Goal: Complete application form

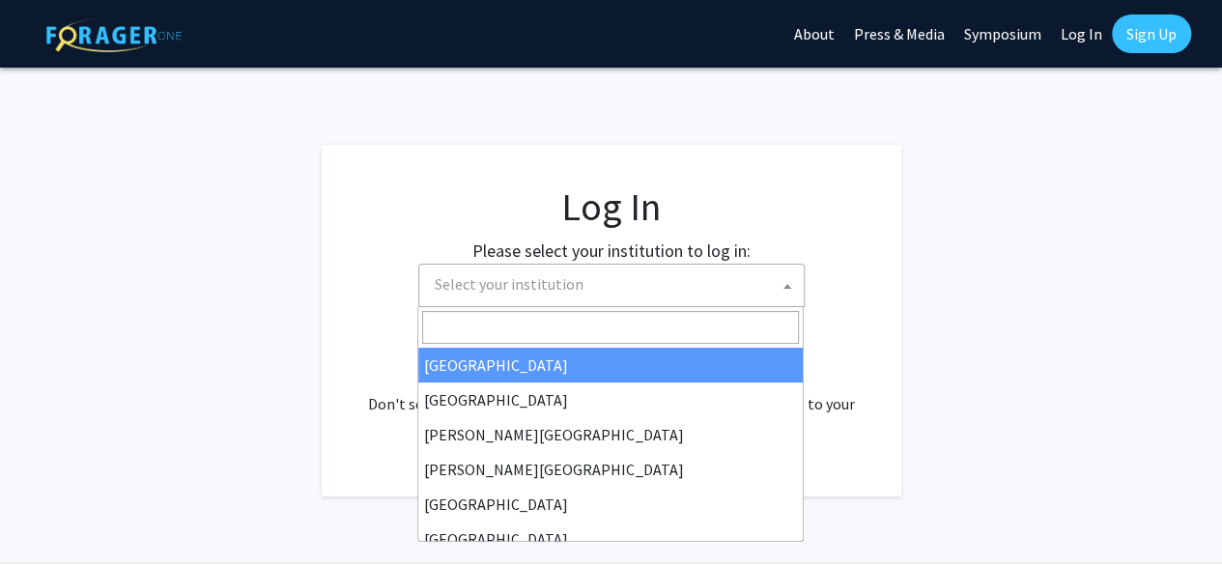
click at [703, 277] on span "Select your institution" at bounding box center [615, 285] width 377 height 40
select select "34"
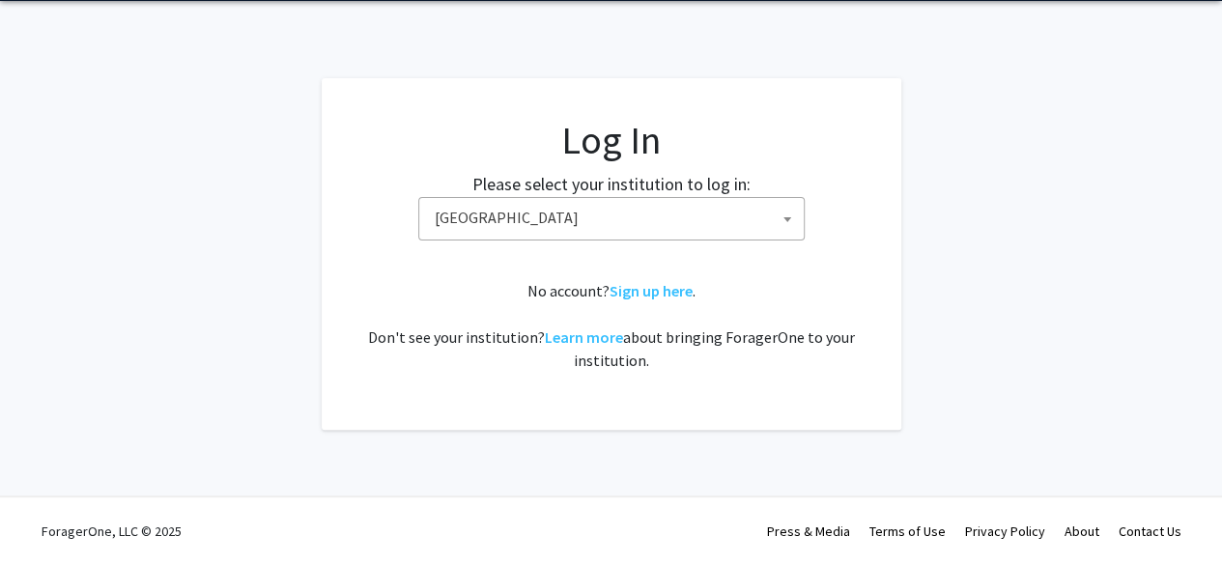
scroll to position [66, 0]
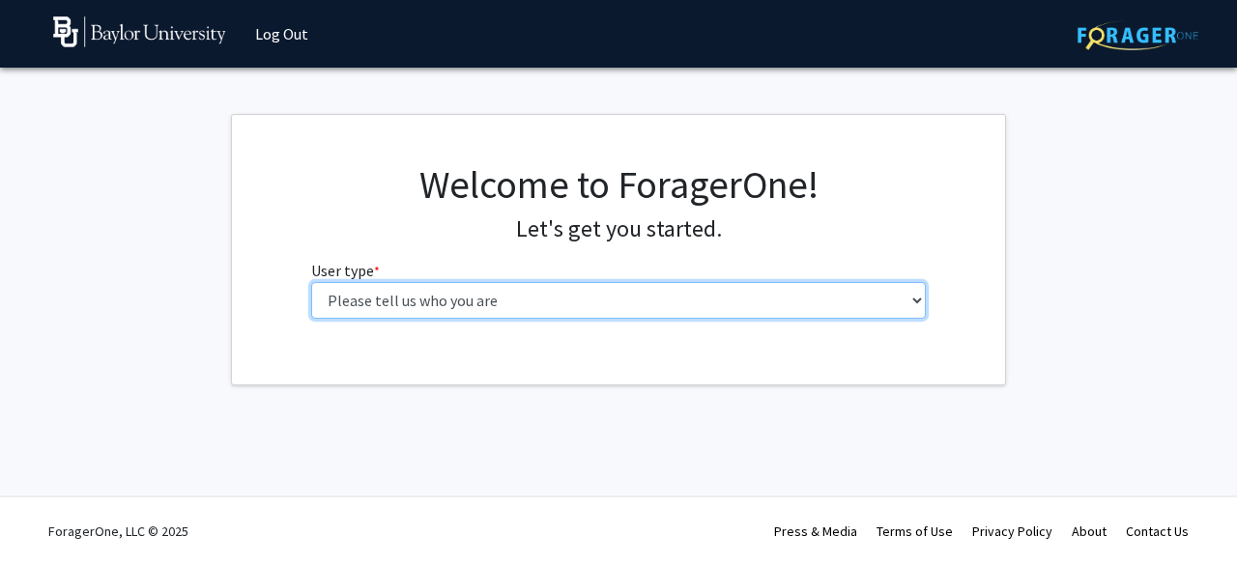
click at [427, 313] on select "Please tell us who you are Undergraduate Student Master's Student Doctoral Cand…" at bounding box center [618, 300] width 615 height 37
select select "1: undergrad"
click at [311, 282] on select "Please tell us who you are Undergraduate Student Master's Student Doctoral Cand…" at bounding box center [618, 300] width 615 height 37
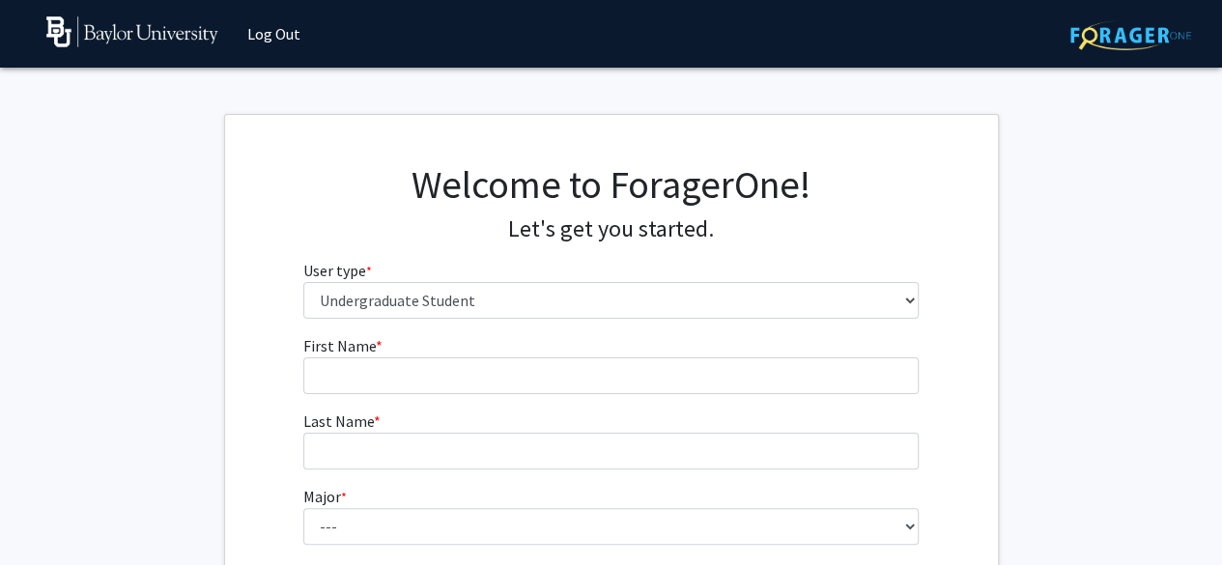
click at [745, 332] on div "Welcome to ForagerOne! Let's get you started. User type * required Please tell …" at bounding box center [611, 247] width 644 height 173
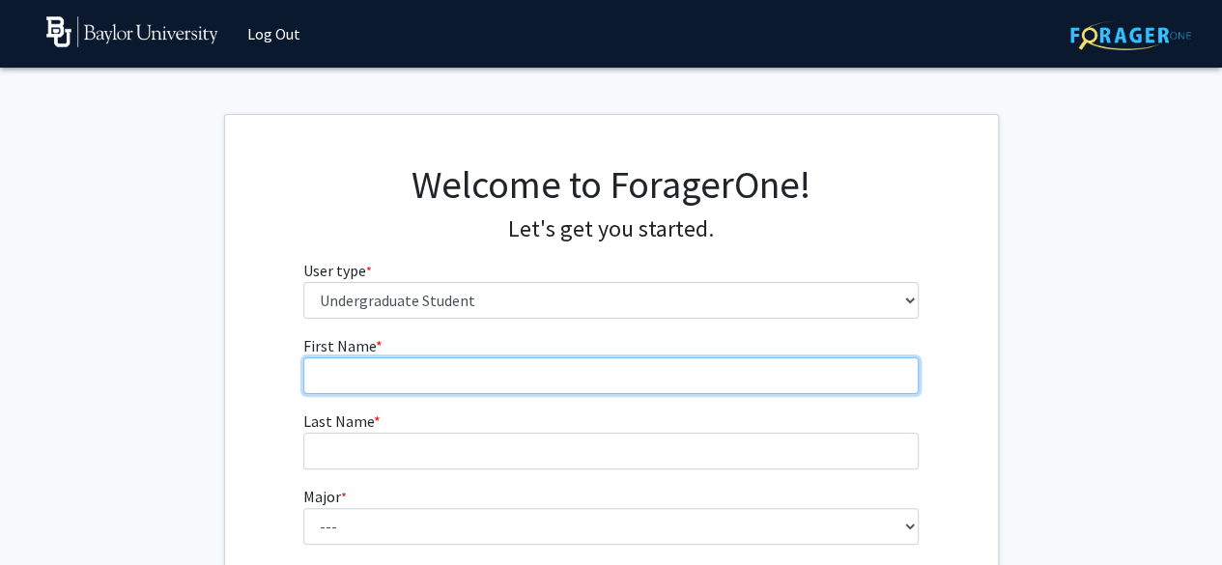
click at [722, 382] on input "First Name * required" at bounding box center [610, 375] width 615 height 37
type input "Halle"
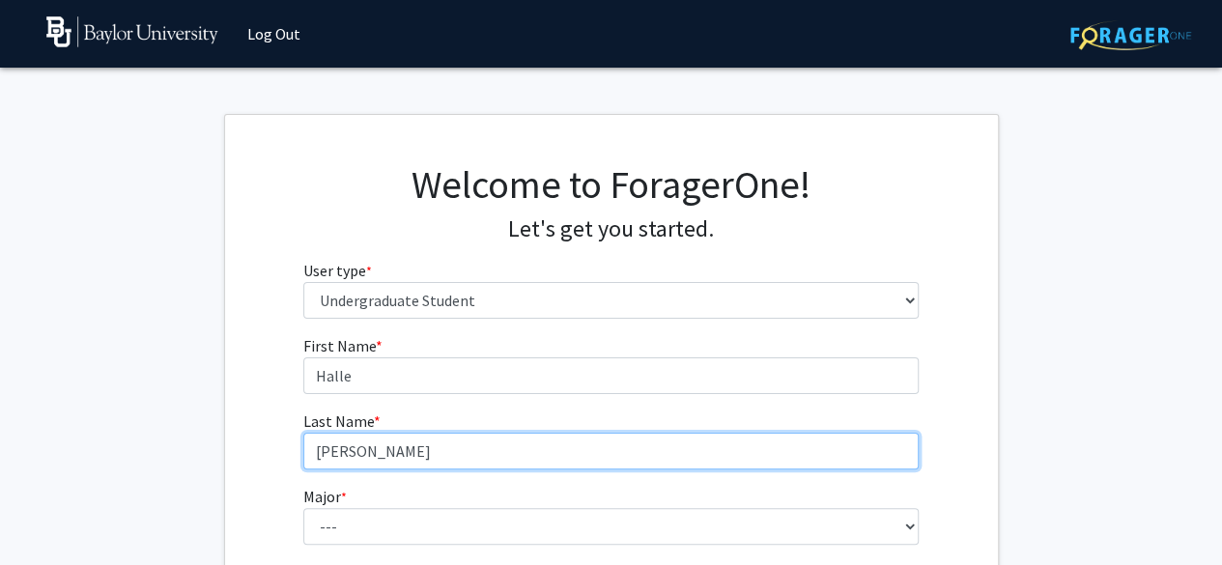
type input "[PERSON_NAME]"
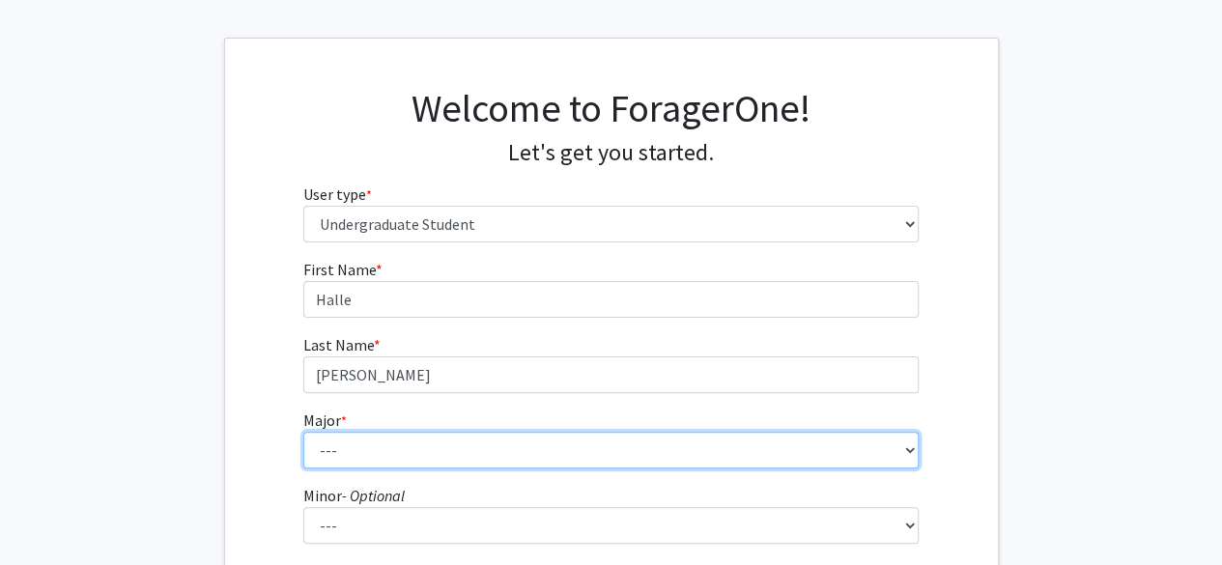
scroll to position [79, 0]
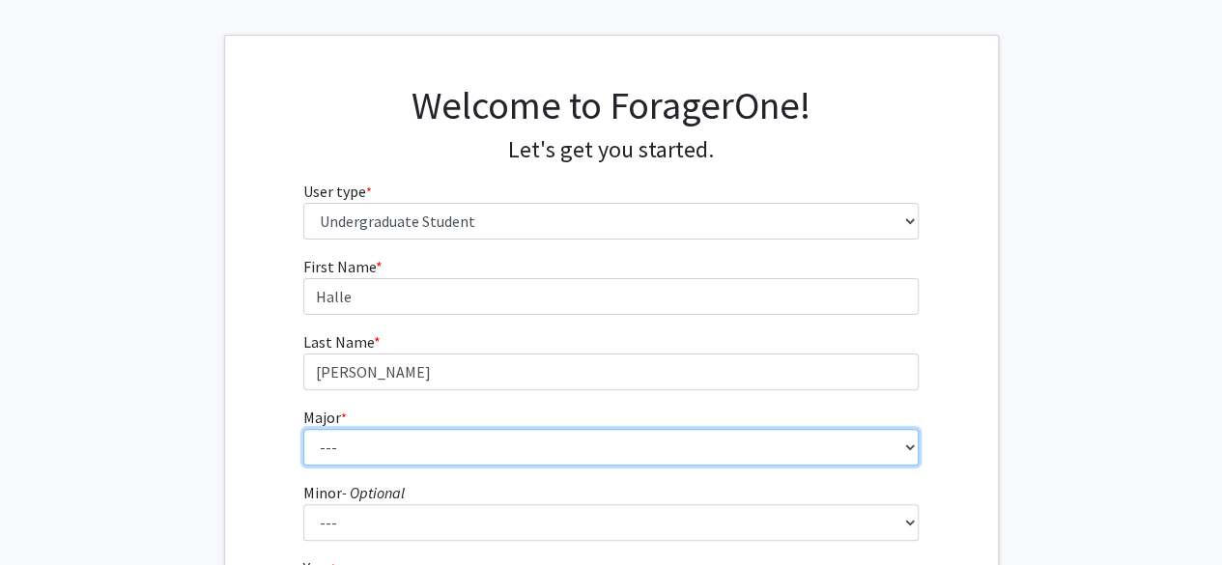
click at [661, 435] on select "--- Accounting American Studies Anthropology Apparel Design & Product Developme…" at bounding box center [610, 447] width 615 height 37
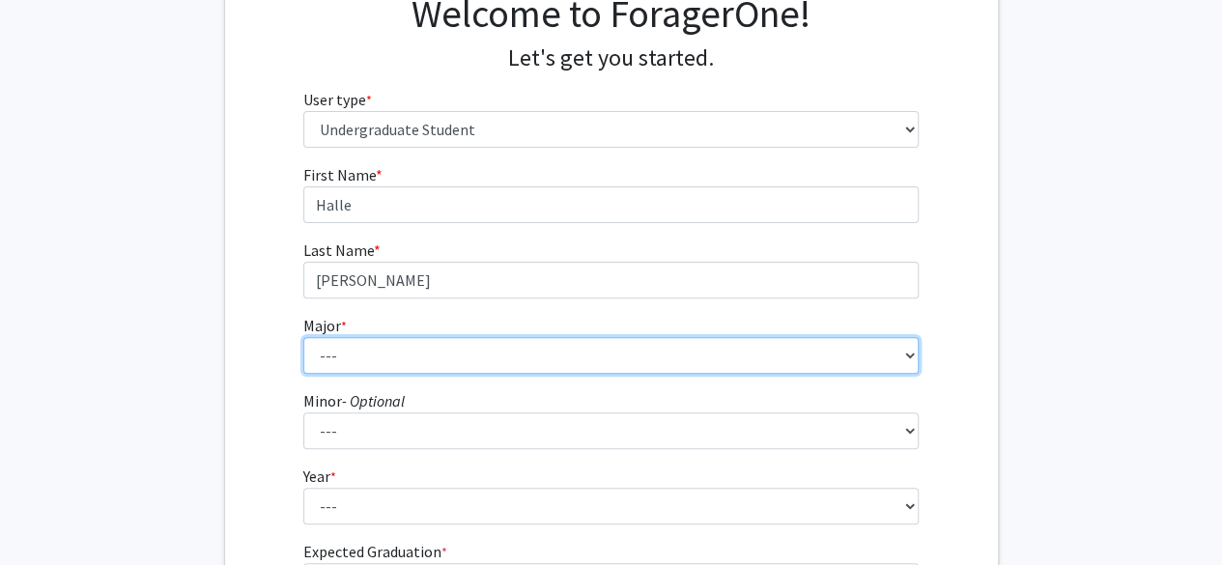
scroll to position [214, 0]
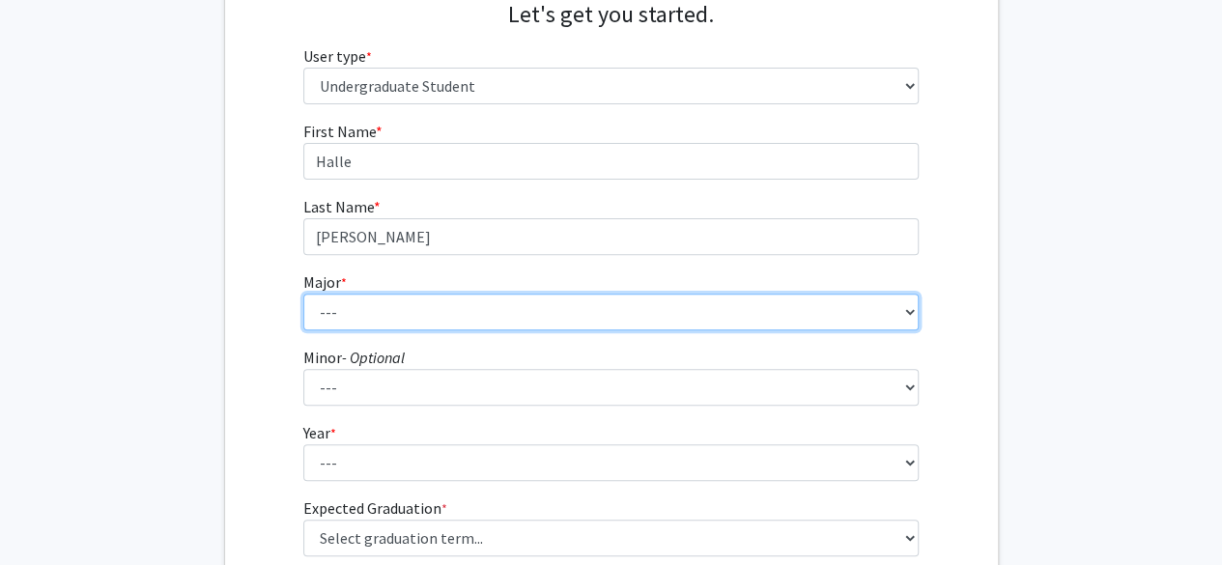
click at [465, 321] on select "--- Accounting American Studies Anthropology Apparel Design & Product Developme…" at bounding box center [610, 312] width 615 height 37
select select "49: 2714"
click at [303, 294] on select "--- Accounting American Studies Anthropology Apparel Design & Product Developme…" at bounding box center [610, 312] width 615 height 37
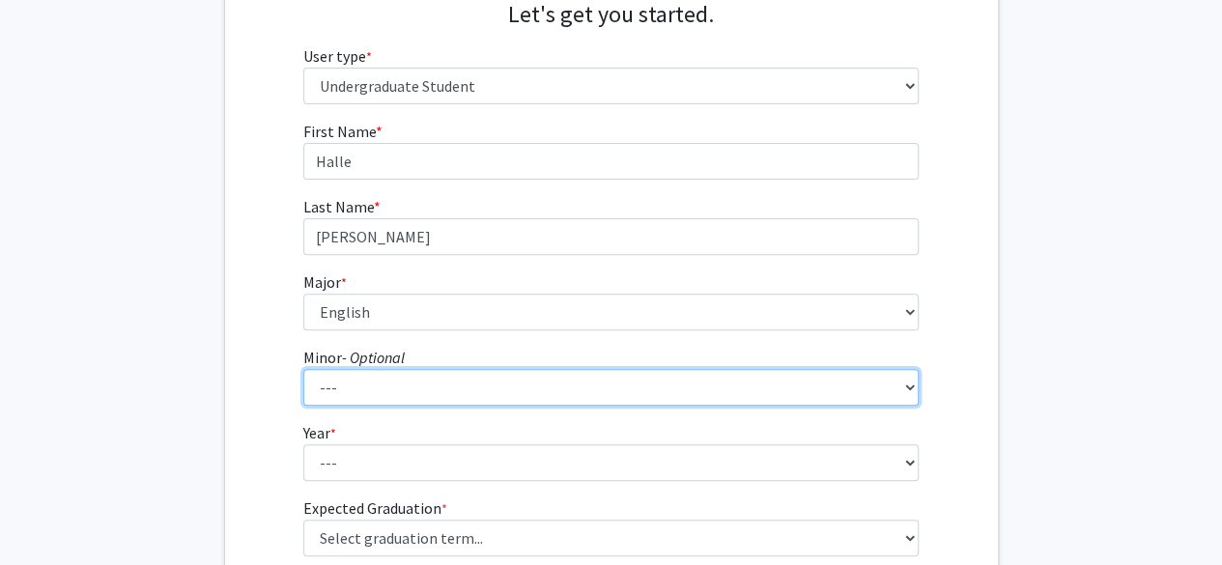
click at [378, 377] on select "--- Advertising American Sign Language American Studies Anthropology Apparel Me…" at bounding box center [610, 387] width 615 height 37
select select "81: 2144"
click at [303, 369] on select "--- Advertising American Sign Language American Studies Anthropology Apparel Me…" at bounding box center [610, 387] width 615 height 37
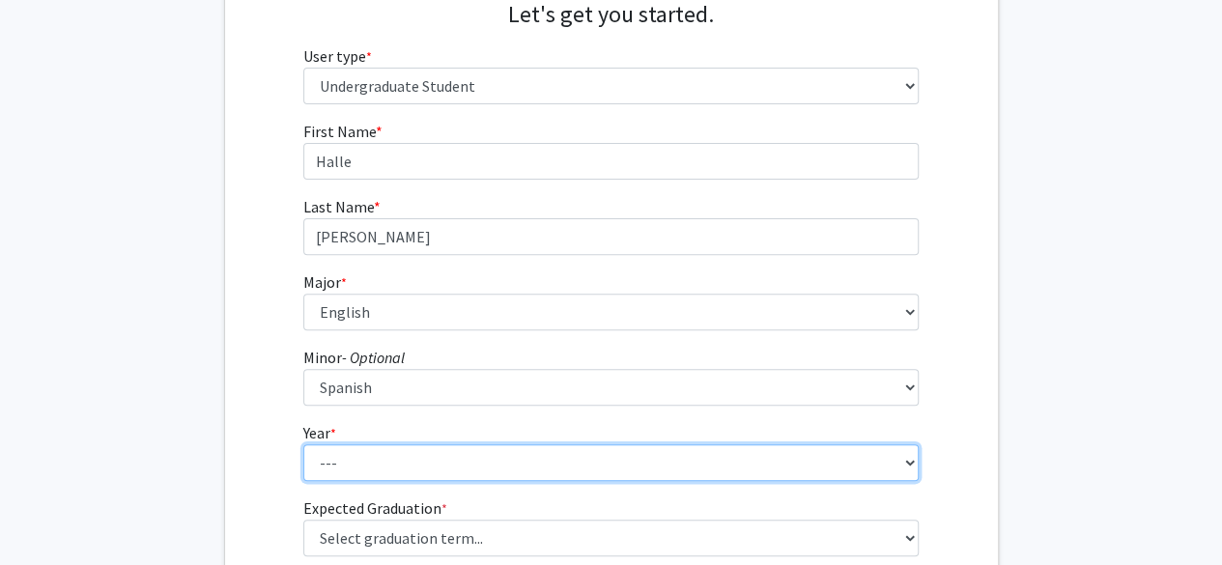
click at [394, 451] on select "--- First-year Sophomore Junior Senior Postbaccalaureate Certificate" at bounding box center [610, 462] width 615 height 37
select select "4: senior"
click at [303, 444] on select "--- First-year Sophomore Junior Senior Postbaccalaureate Certificate" at bounding box center [610, 462] width 615 height 37
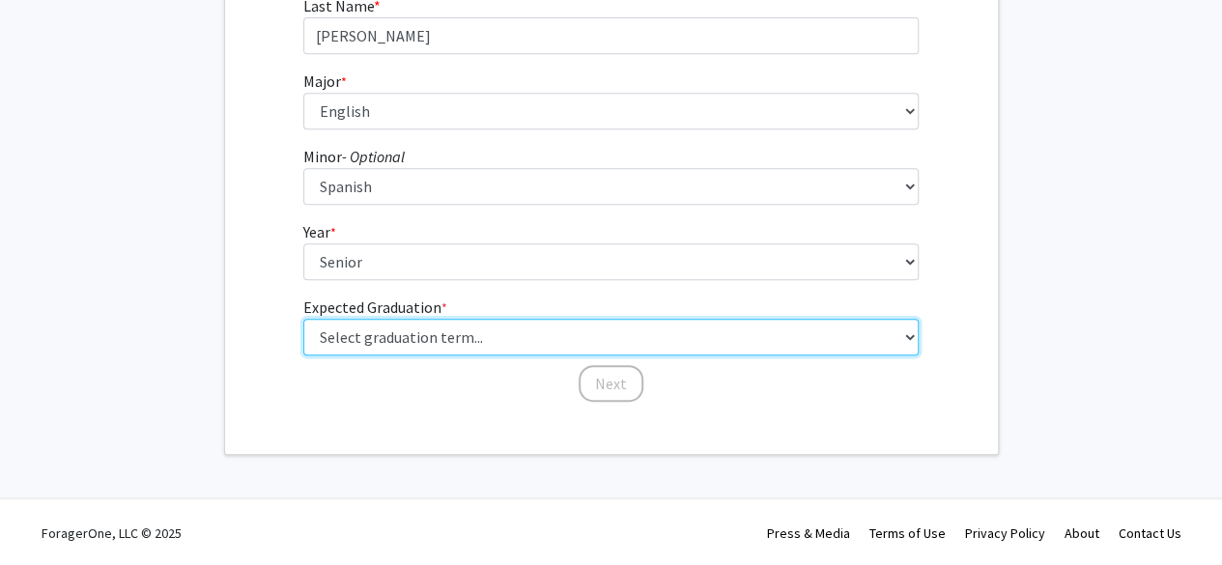
click at [392, 329] on select "Select graduation term... Spring 2025 Summer 2025 Fall 2025 Winter 2025 Spring …" at bounding box center [610, 337] width 615 height 37
select select "5: spring_2026"
click at [303, 319] on select "Select graduation term... Spring 2025 Summer 2025 Fall 2025 Winter 2025 Spring …" at bounding box center [610, 337] width 615 height 37
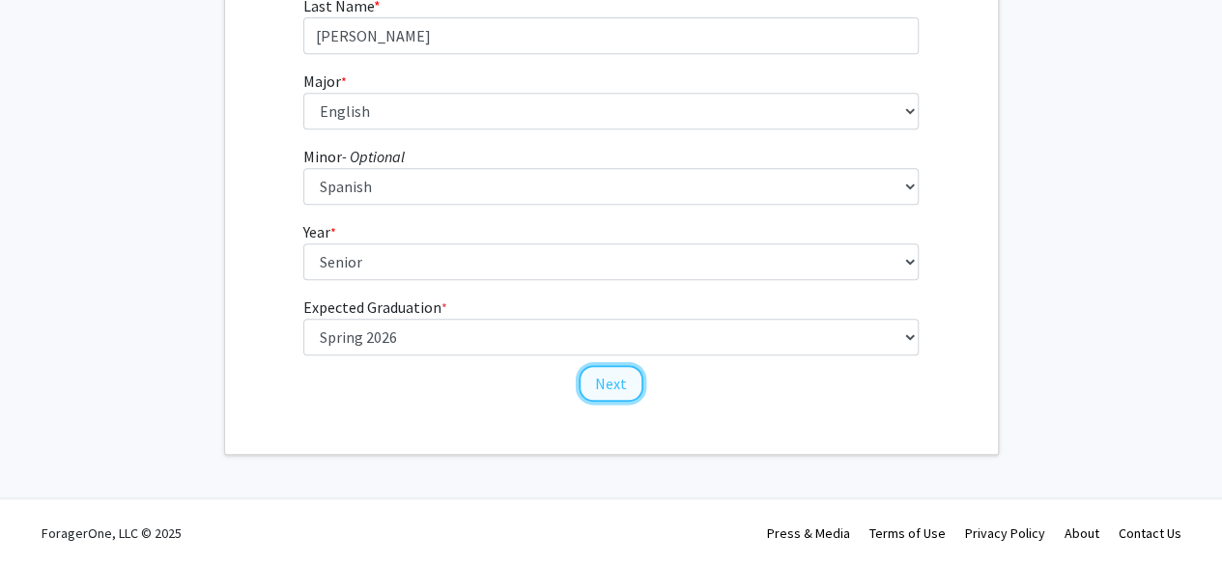
click at [616, 391] on button "Next" at bounding box center [611, 383] width 65 height 37
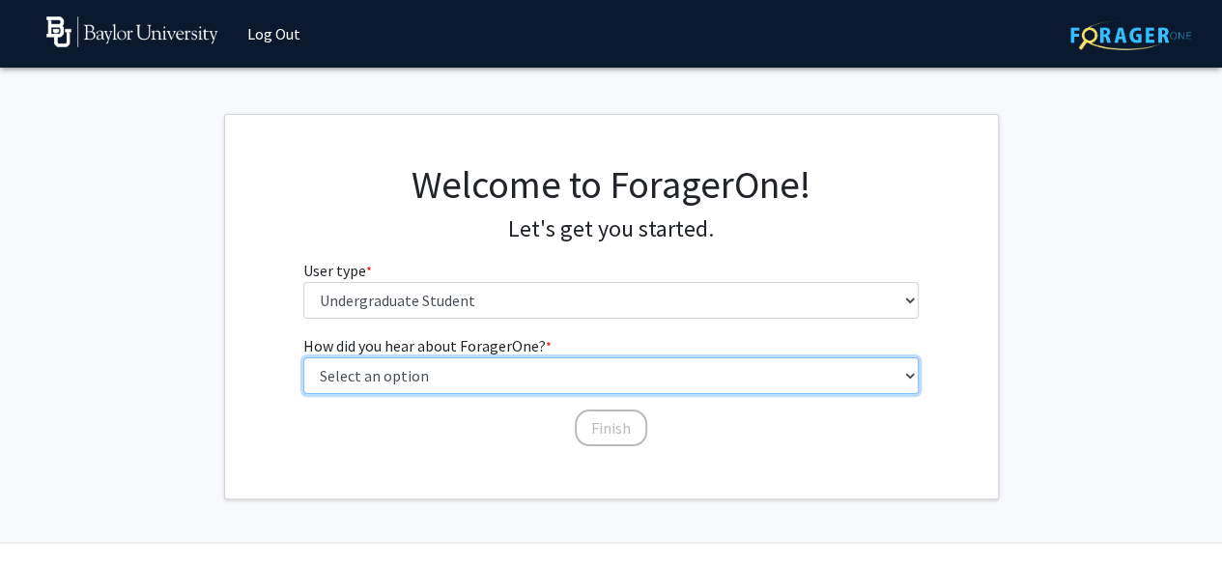
click at [500, 360] on select "Select an option Peer/student recommendation Faculty/staff recommendation Unive…" at bounding box center [610, 375] width 615 height 37
select select "2: faculty_recommendation"
click at [303, 357] on select "Select an option Peer/student recommendation Faculty/staff recommendation Unive…" at bounding box center [610, 375] width 615 height 37
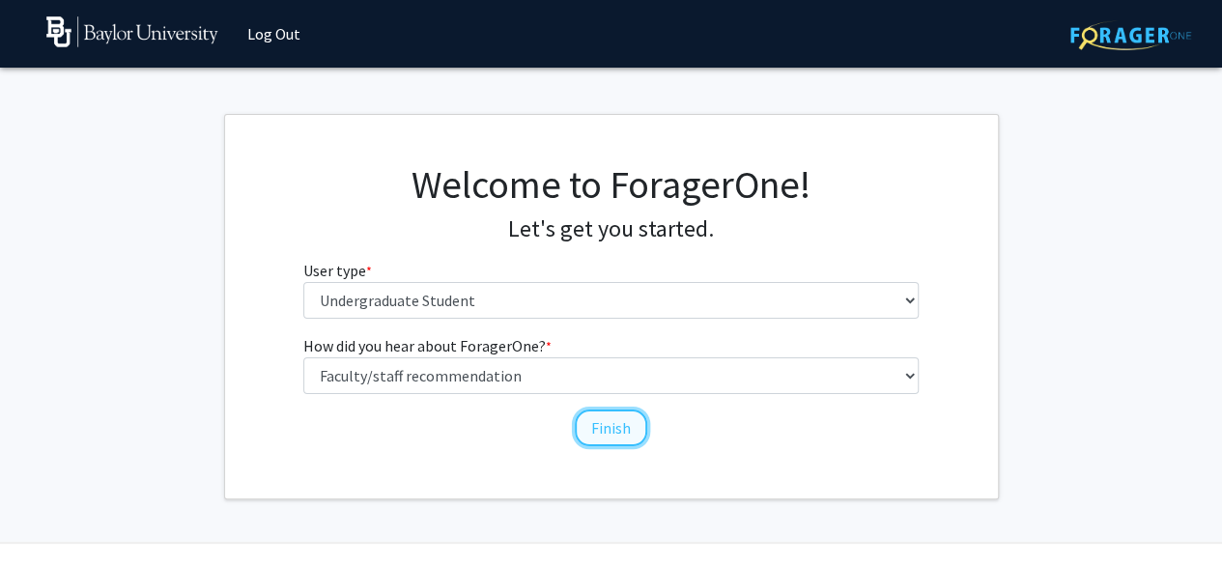
click at [600, 430] on button "Finish" at bounding box center [611, 428] width 72 height 37
